Goal: Check status: Check status

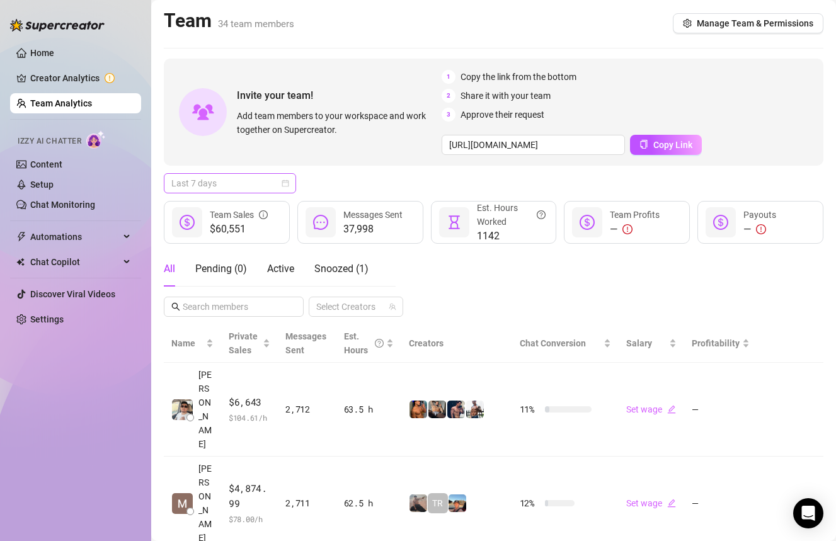
click at [231, 182] on span "Last 7 days" at bounding box center [229, 183] width 117 height 19
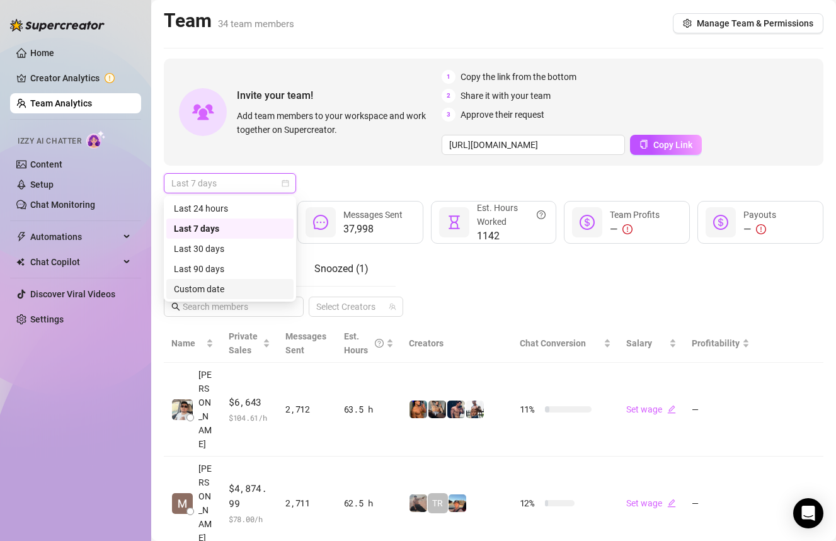
click at [236, 281] on div "Custom date" at bounding box center [229, 289] width 127 height 20
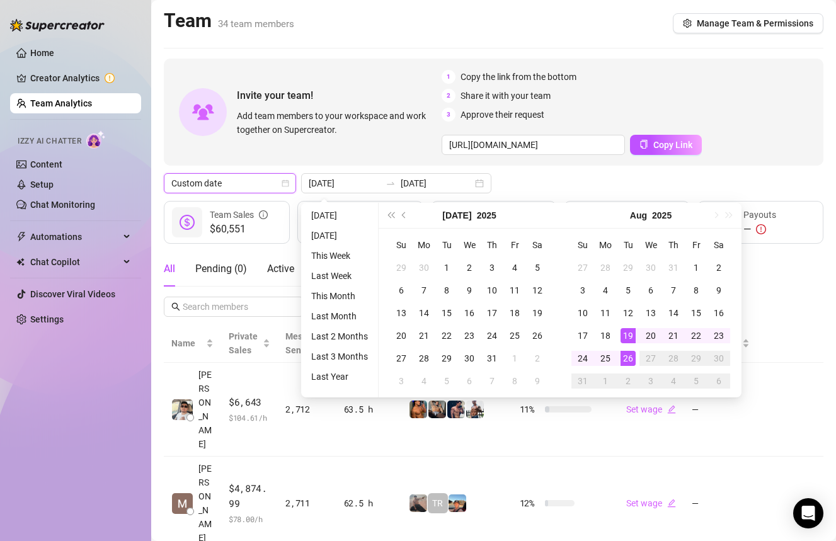
type input "[DATE]"
click at [628, 357] on div "26" at bounding box center [628, 358] width 15 height 15
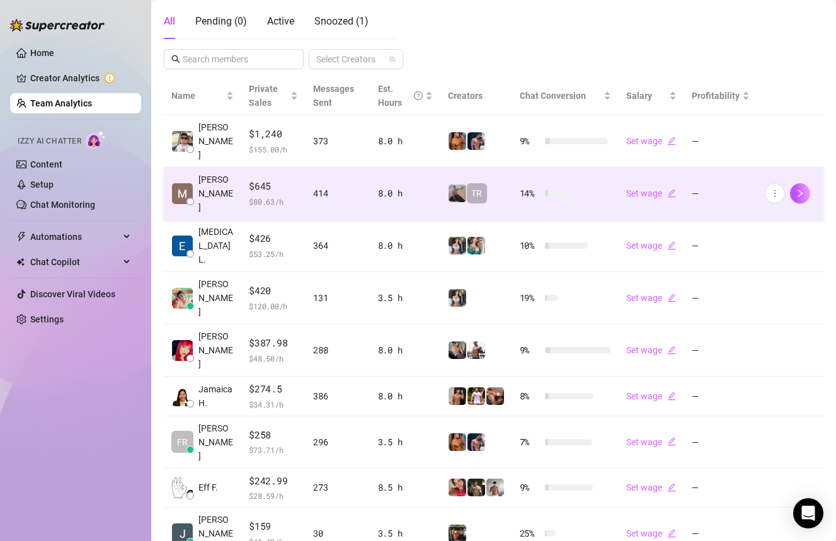
scroll to position [252, 0]
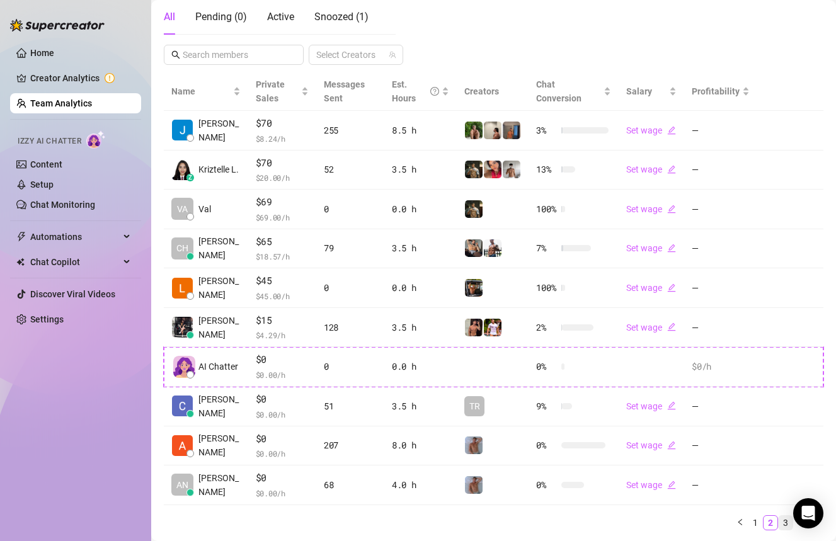
click at [787, 519] on link "3" at bounding box center [786, 523] width 14 height 14
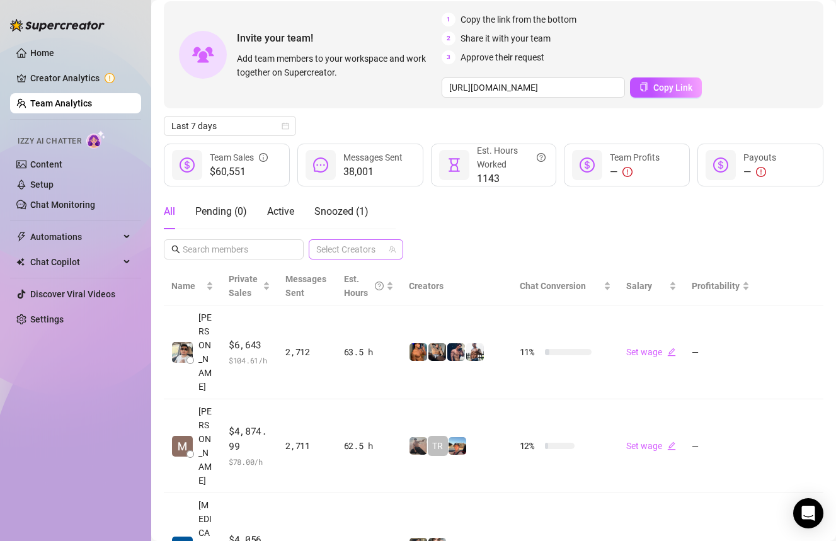
scroll to position [100, 0]
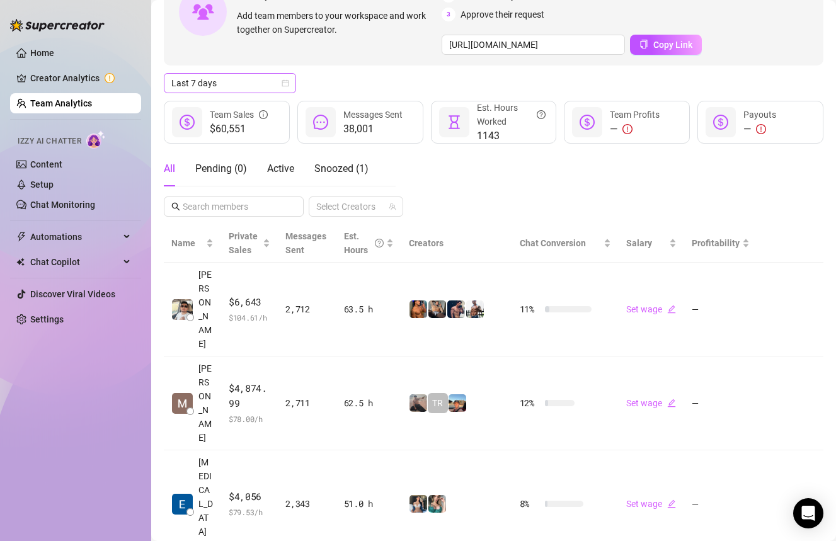
click at [243, 89] on span "Last 7 days" at bounding box center [229, 83] width 117 height 19
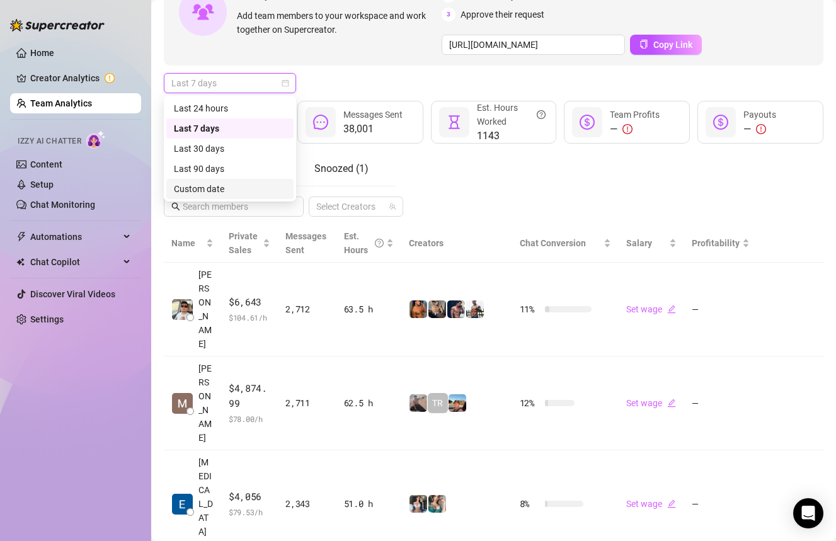
click at [214, 181] on div "Custom date" at bounding box center [229, 189] width 127 height 20
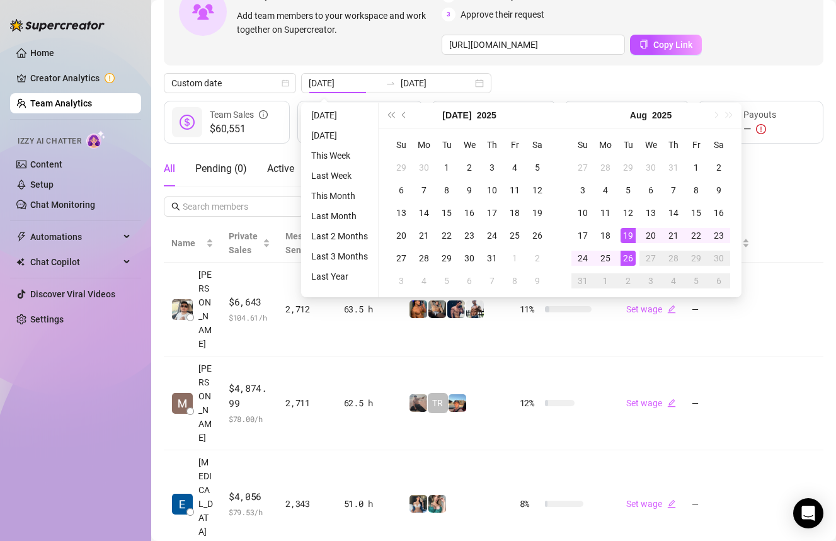
click at [623, 272] on td "2" at bounding box center [628, 281] width 23 height 23
type input "[DATE]"
drag, startPoint x: 623, startPoint y: 272, endPoint x: 623, endPoint y: 265, distance: 6.9
click at [623, 265] on tbody "27 28 29 30 31 1 2 3 4 5 6 7 8 9 10 11 12 13 14 15 16 17 18 19 20 21 22 23 24 2…" at bounding box center [651, 224] width 159 height 136
click at [625, 258] on div "26" at bounding box center [628, 258] width 15 height 15
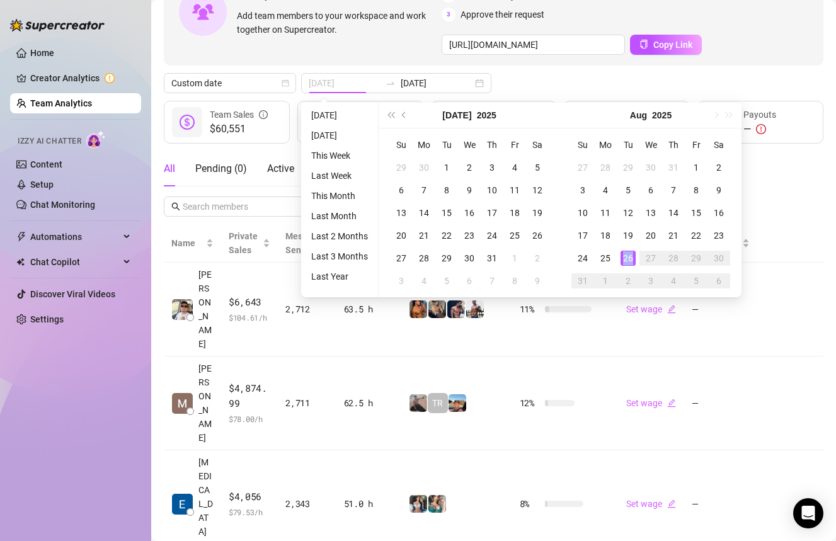
click at [625, 258] on div "26" at bounding box center [628, 258] width 15 height 15
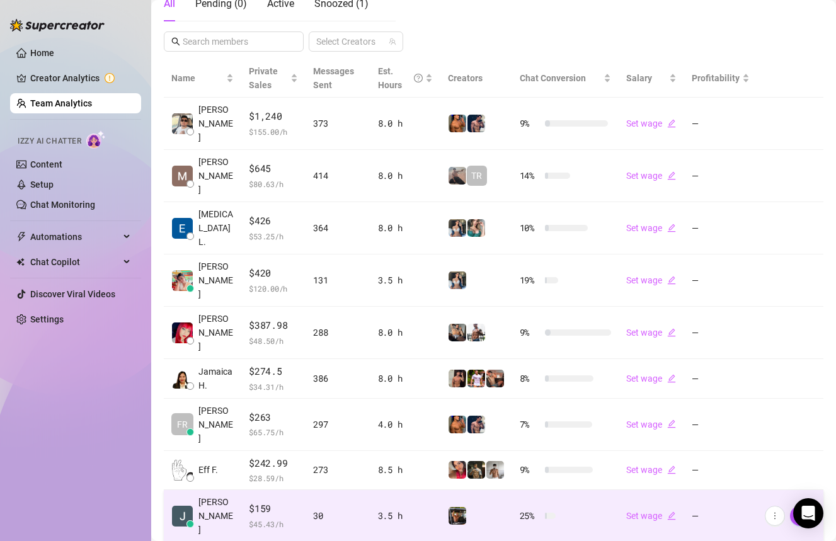
scroll to position [289, 0]
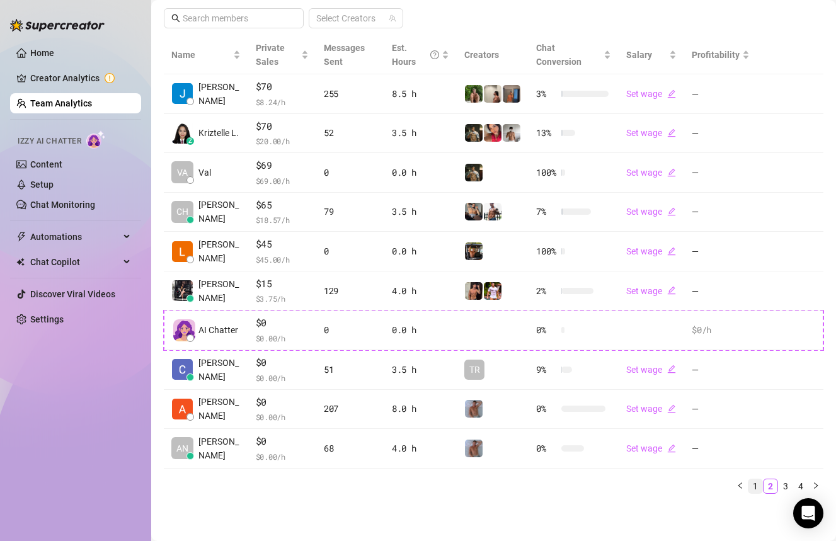
click at [754, 486] on link "1" at bounding box center [756, 487] width 14 height 14
